Goal: Task Accomplishment & Management: Use online tool/utility

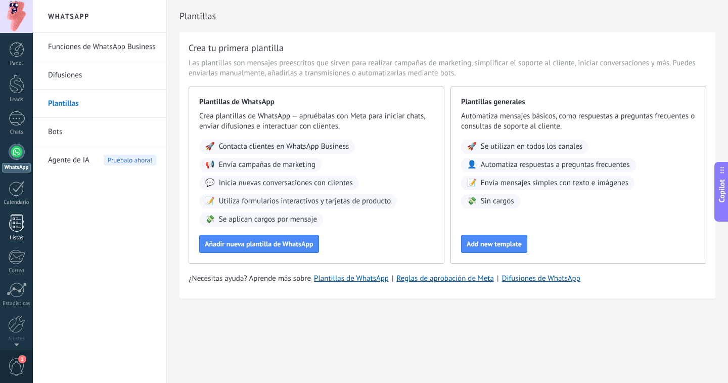
click at [15, 221] on div at bounding box center [16, 223] width 15 height 18
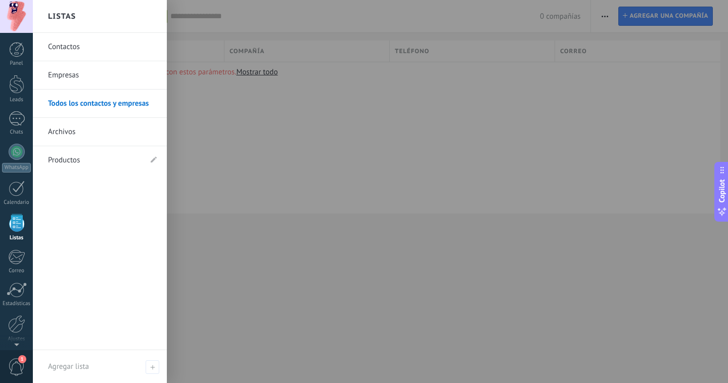
click at [125, 157] on link "Productos" at bounding box center [95, 160] width 94 height 28
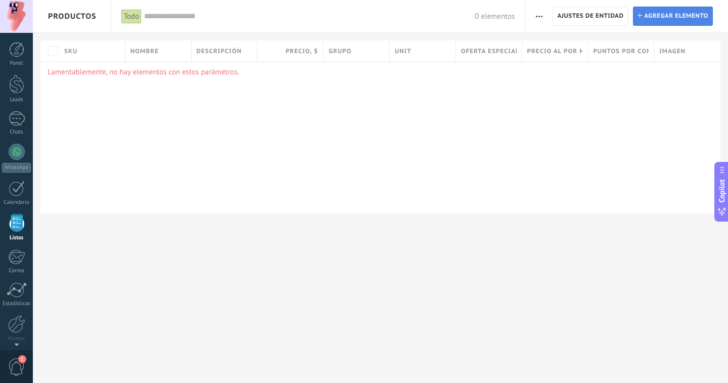
click at [673, 11] on span "Agregar elemento" at bounding box center [676, 16] width 64 height 18
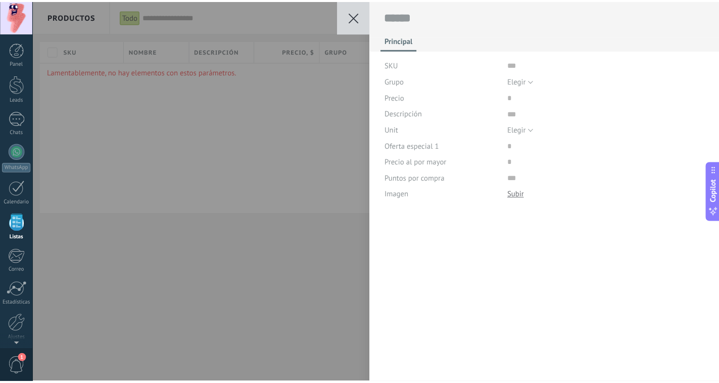
scroll to position [10, 0]
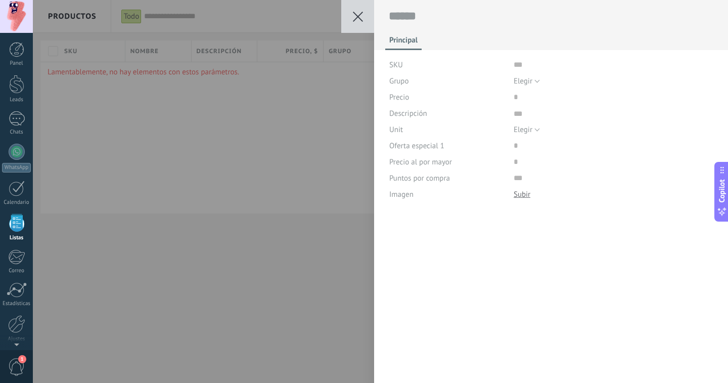
click at [396, 35] on span "Principal" at bounding box center [403, 42] width 28 height 15
click at [401, 110] on span "Descripción" at bounding box center [408, 114] width 38 height 8
click at [518, 128] on span "Elegir" at bounding box center [523, 130] width 19 height 10
click at [361, 15] on icon at bounding box center [358, 17] width 10 height 10
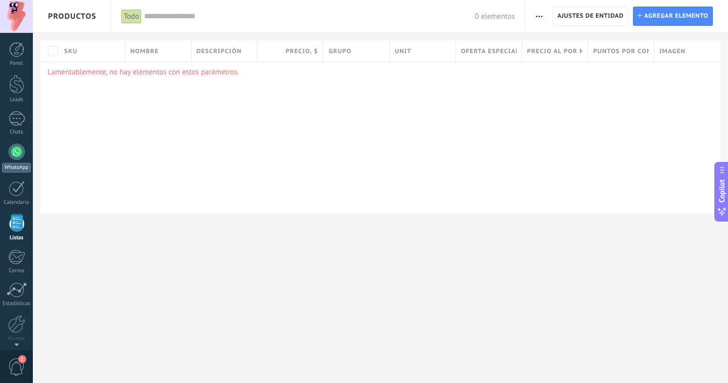
click at [20, 151] on div at bounding box center [17, 152] width 16 height 16
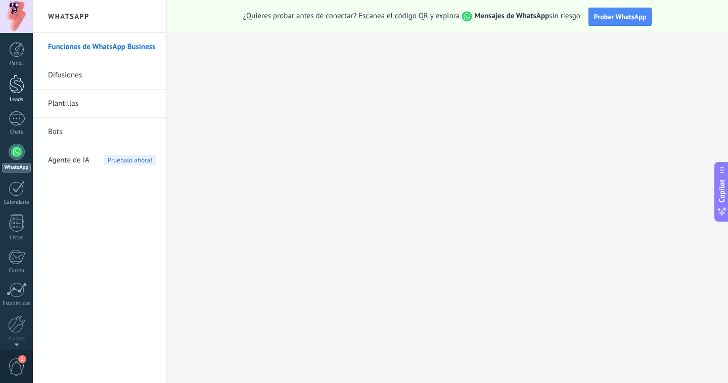
click at [21, 83] on div at bounding box center [16, 84] width 15 height 19
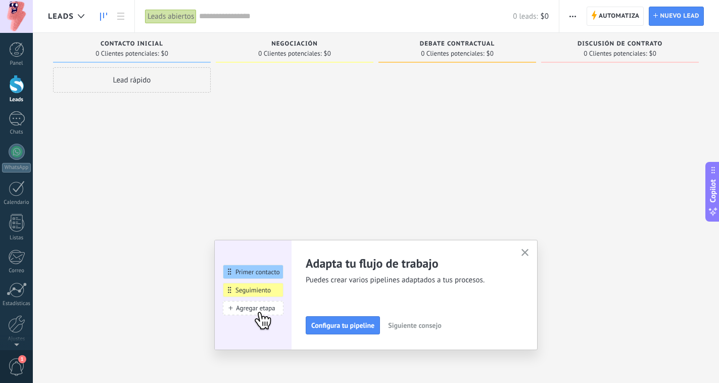
click at [528, 251] on use "button" at bounding box center [526, 253] width 8 height 8
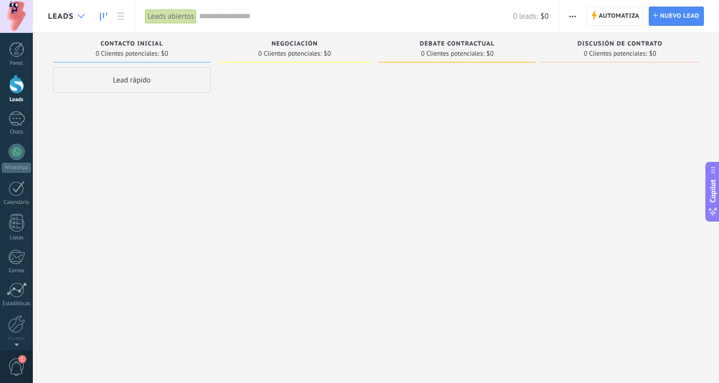
click at [79, 16] on use at bounding box center [81, 16] width 7 height 4
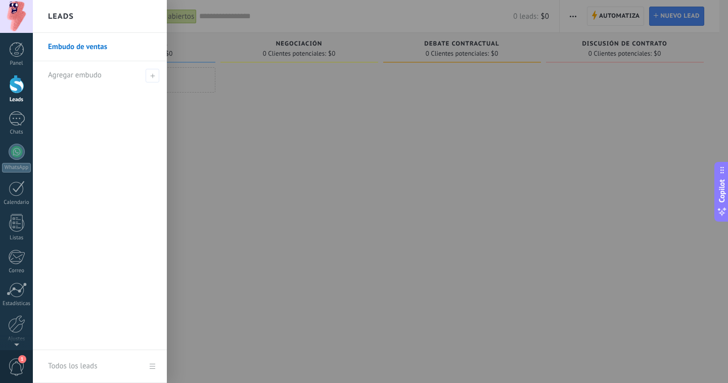
click at [205, 70] on div at bounding box center [397, 191] width 728 height 383
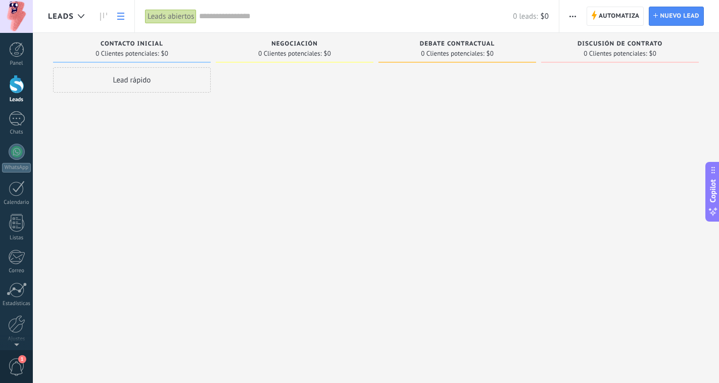
click at [121, 9] on link at bounding box center [120, 17] width 17 height 20
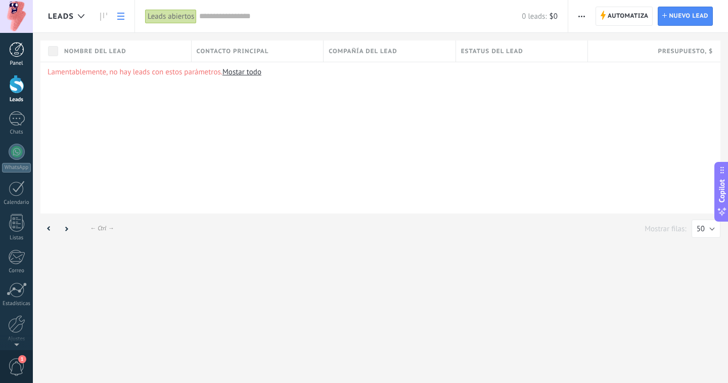
click at [23, 42] on div at bounding box center [16, 49] width 15 height 15
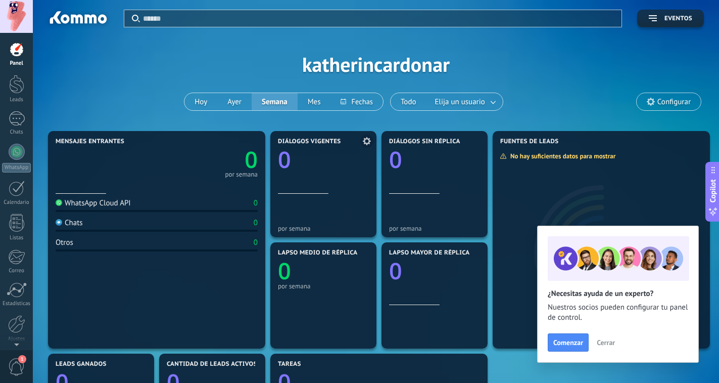
click at [326, 195] on div "por semana" at bounding box center [323, 213] width 91 height 38
click at [422, 272] on icon "0" at bounding box center [434, 267] width 91 height 23
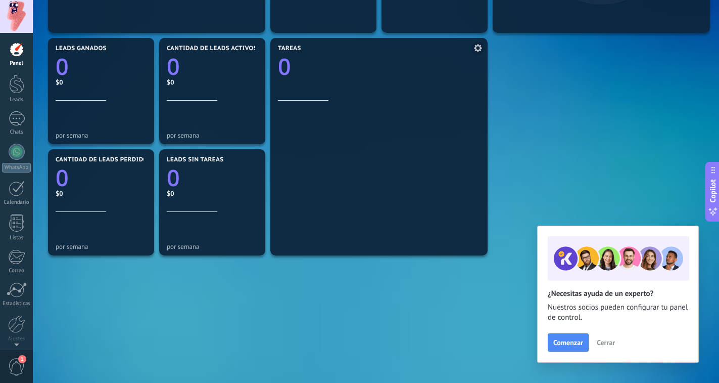
scroll to position [333, 0]
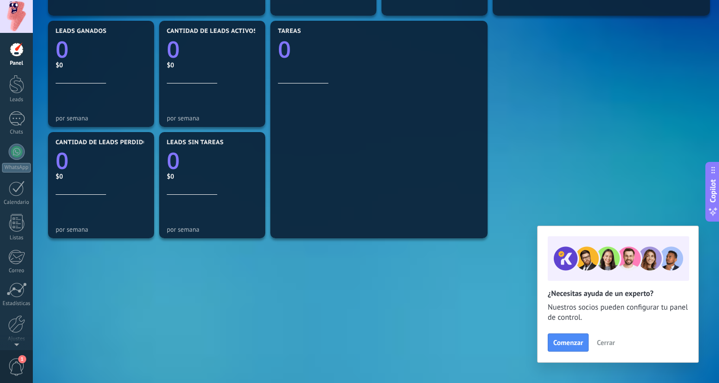
click at [607, 340] on span "Cerrar" at bounding box center [606, 342] width 18 height 7
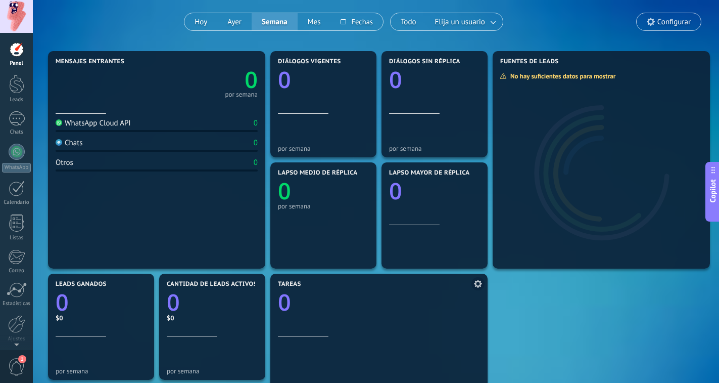
scroll to position [0, 0]
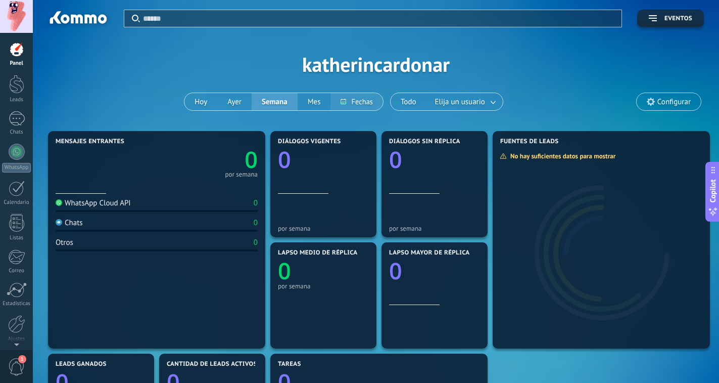
click at [371, 100] on button at bounding box center [357, 101] width 52 height 17
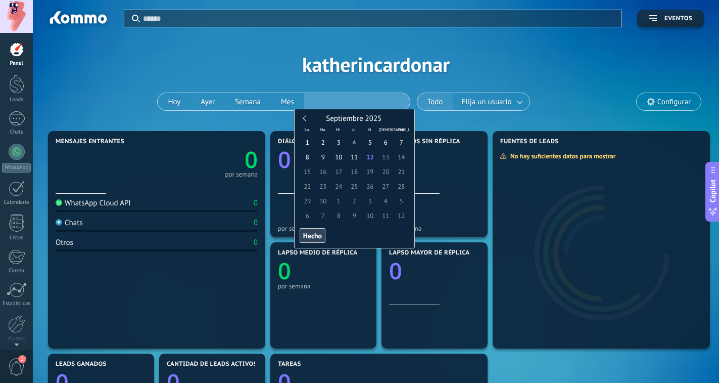
click at [434, 104] on div "Todo Elija un usuario" at bounding box center [473, 101] width 113 height 18
